Goal: Information Seeking & Learning: Check status

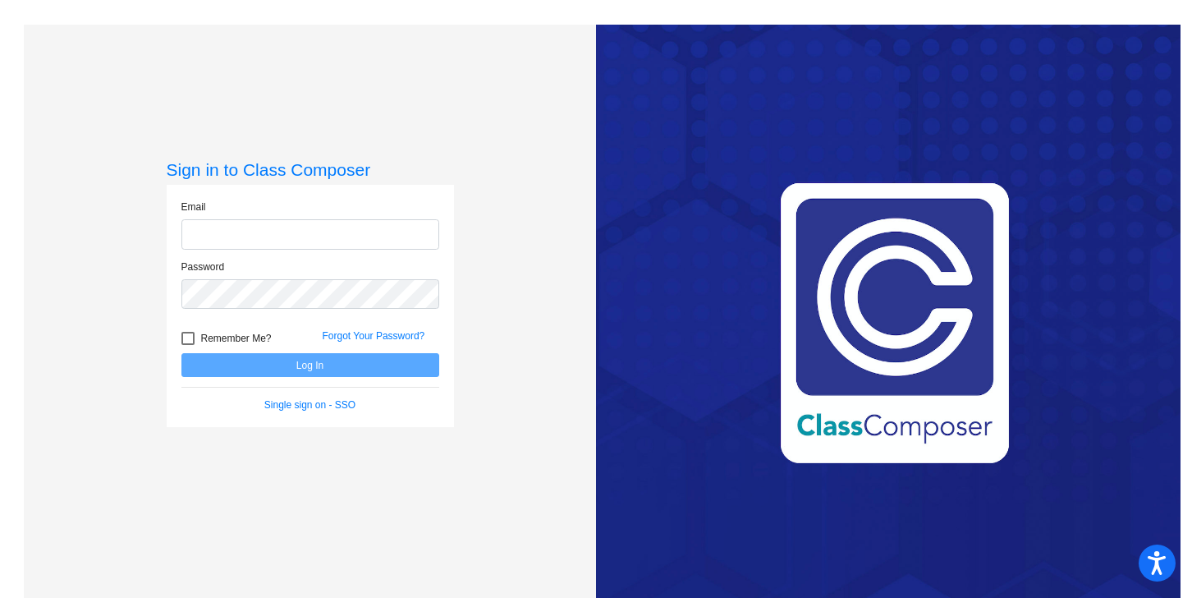
type input "[PERSON_NAME][EMAIL_ADDRESS][PERSON_NAME][DOMAIN_NAME]"
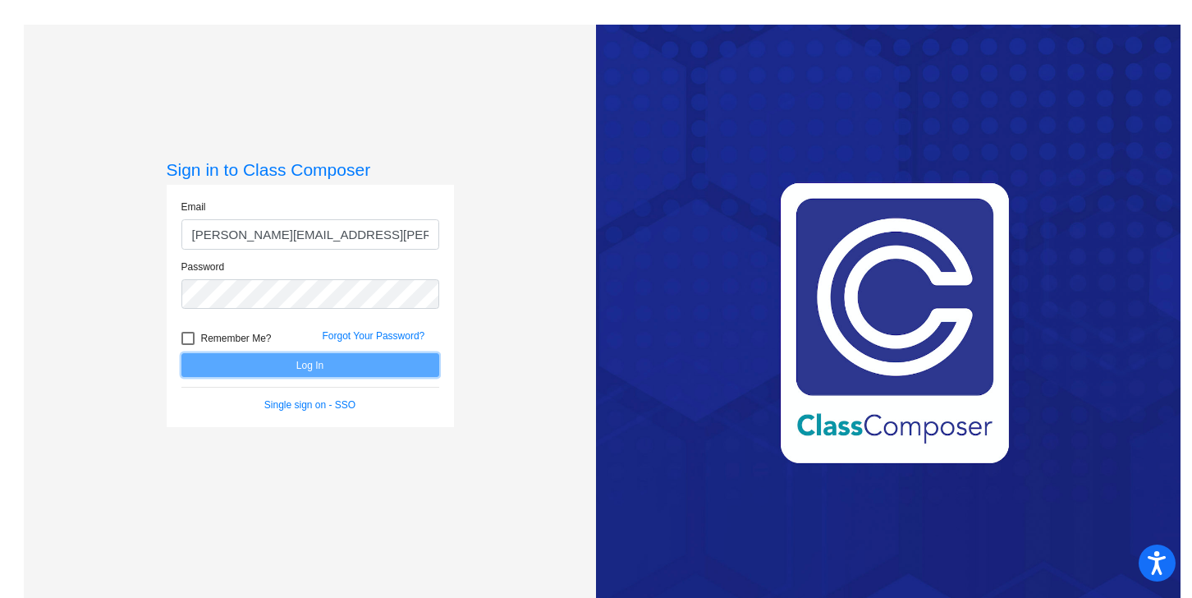
click at [309, 374] on button "Log In" at bounding box center [310, 365] width 258 height 24
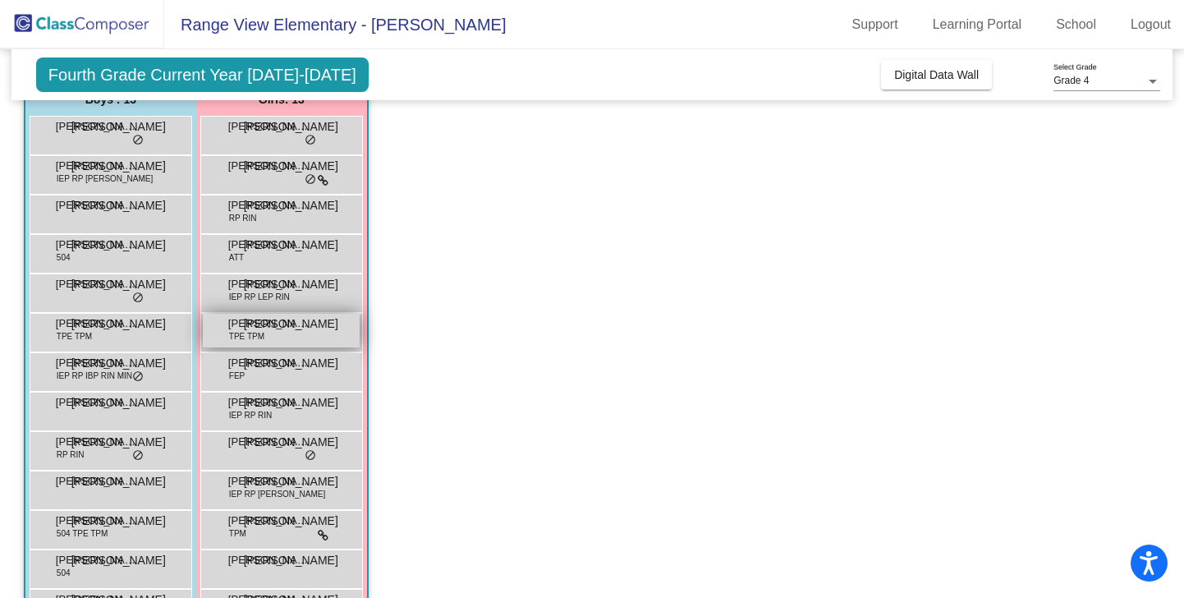
scroll to position [152, 0]
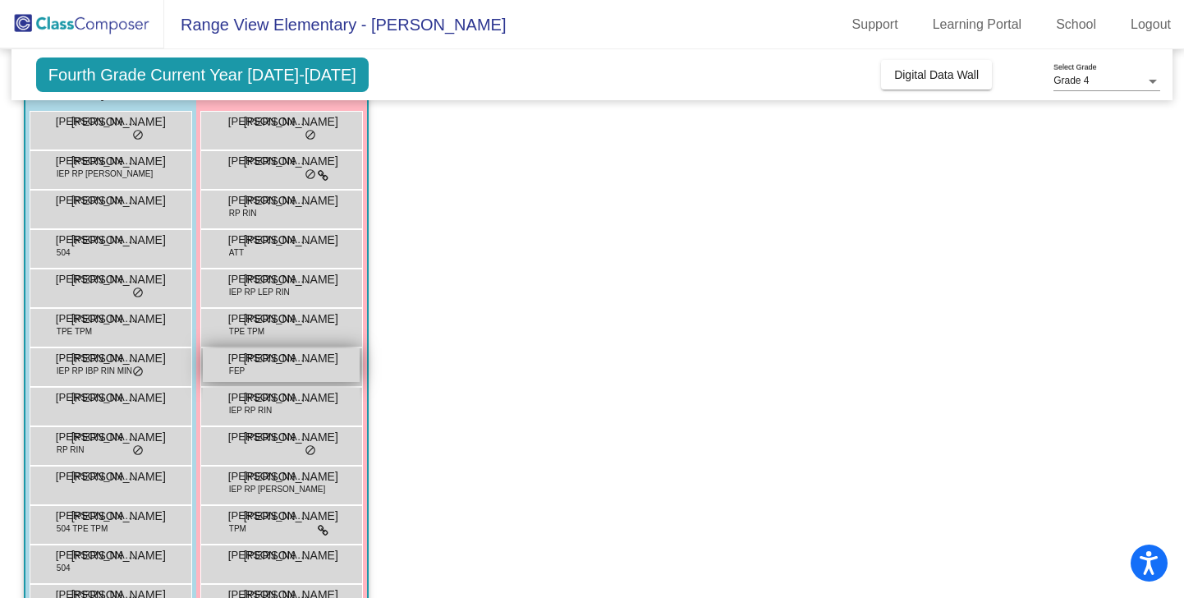
click at [268, 358] on span "[PERSON_NAME]" at bounding box center [269, 358] width 82 height 16
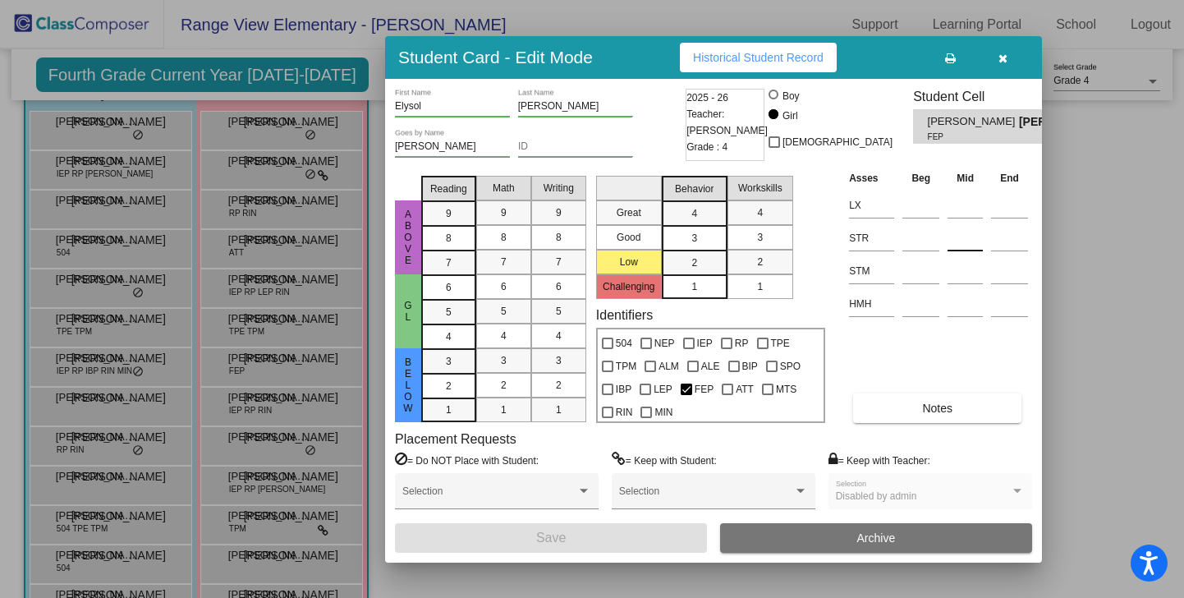
scroll to position [0, 0]
click at [745, 57] on span "Historical Student Record" at bounding box center [758, 57] width 131 height 13
click at [999, 56] on icon "button" at bounding box center [1002, 58] width 9 height 11
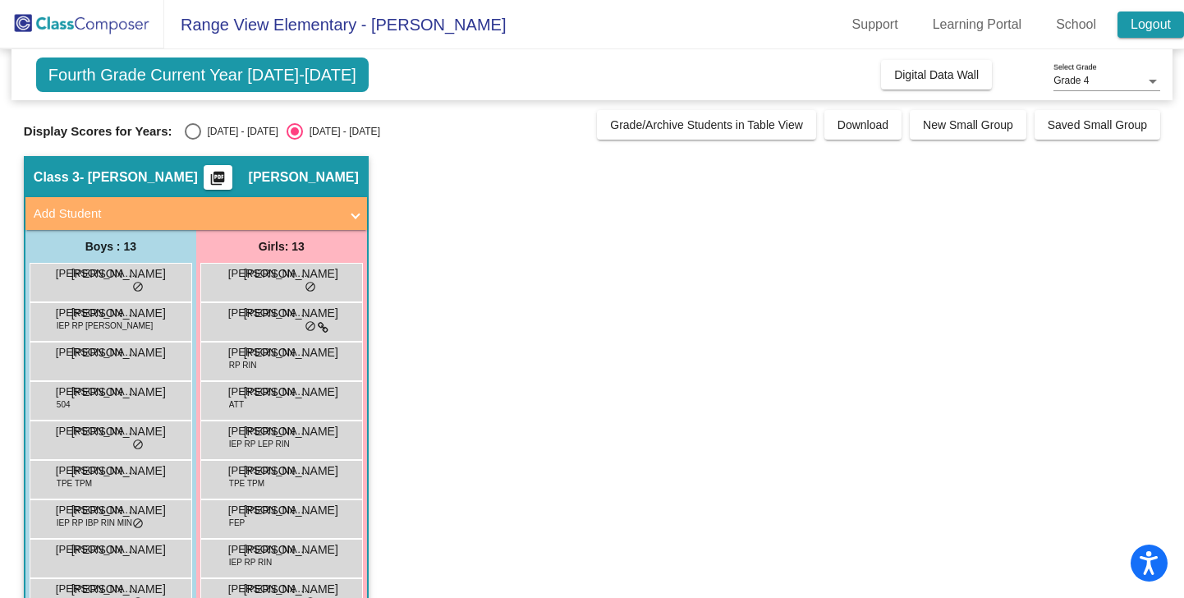
click at [1138, 30] on link "Logout" at bounding box center [1150, 24] width 66 height 26
